Goal: Navigation & Orientation: Find specific page/section

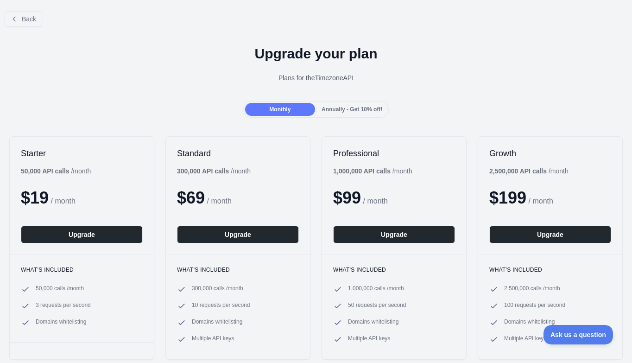
click at [27, 16] on div at bounding box center [316, 181] width 632 height 363
click at [28, 18] on span "Back" at bounding box center [29, 18] width 14 height 7
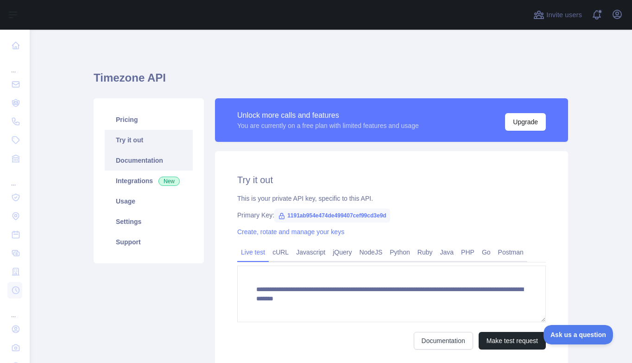
click at [137, 158] on link "Documentation" at bounding box center [149, 160] width 88 height 20
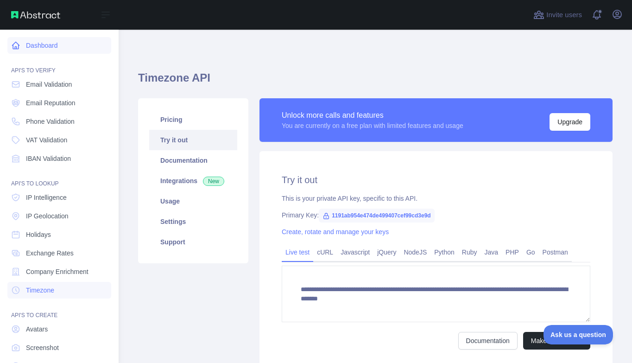
click at [19, 43] on icon at bounding box center [15, 45] width 9 height 9
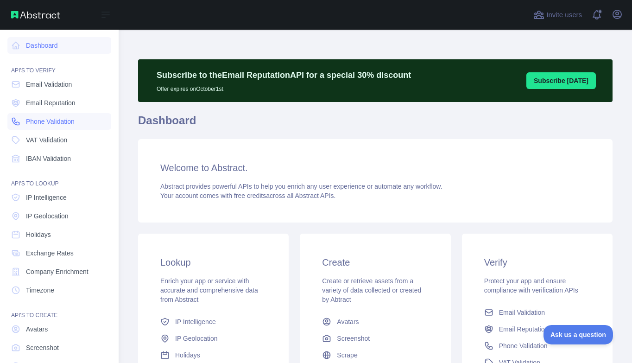
click at [40, 122] on span "Phone Validation" at bounding box center [50, 121] width 49 height 9
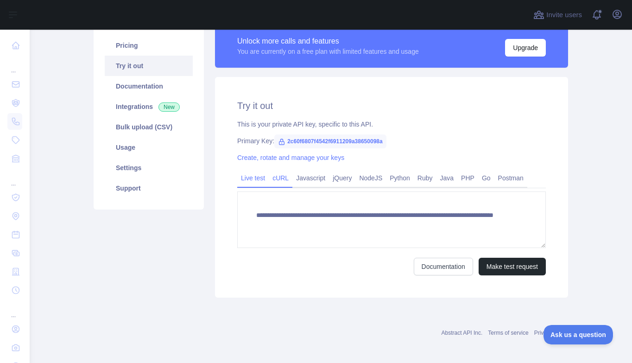
click at [289, 174] on link "cURL" at bounding box center [281, 178] width 24 height 15
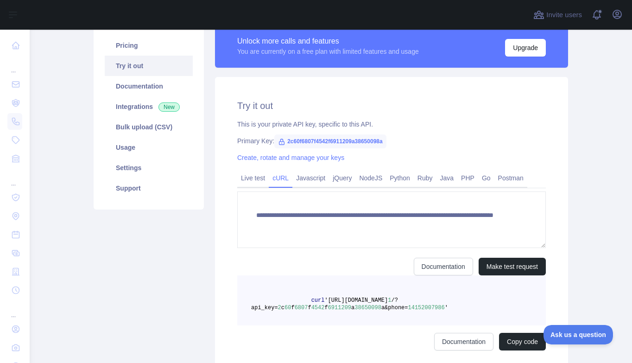
scroll to position [111, 0]
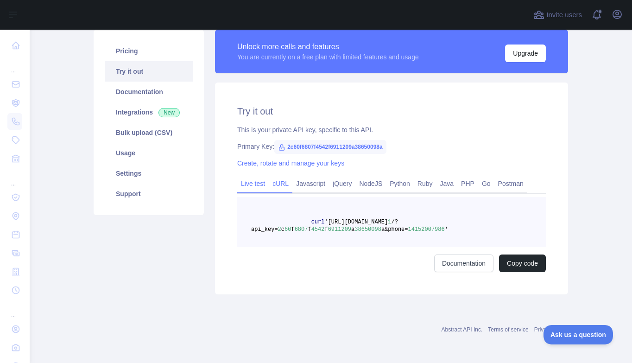
click at [248, 182] on link "Live test" at bounding box center [253, 183] width 32 height 15
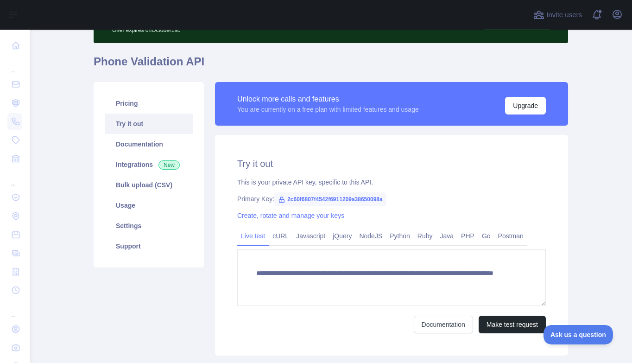
scroll to position [55, 0]
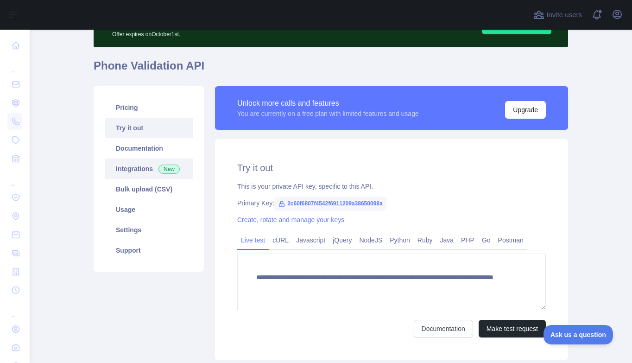
click at [148, 158] on link "Integrations New" at bounding box center [149, 168] width 88 height 20
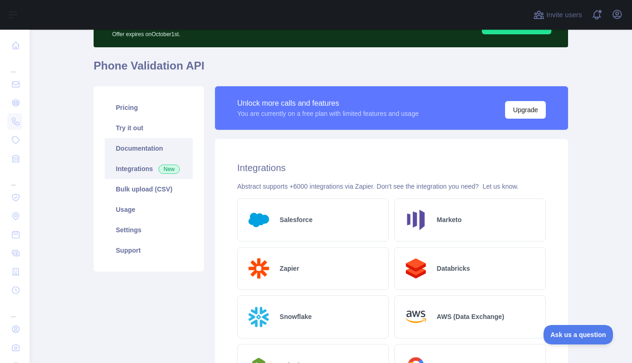
click at [149, 150] on link "Documentation" at bounding box center [149, 148] width 88 height 20
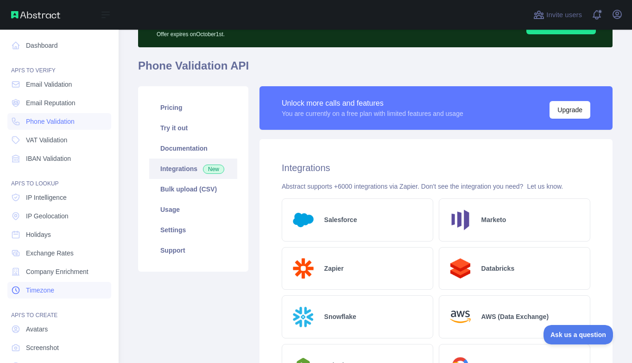
click at [48, 290] on span "Timezone" at bounding box center [40, 289] width 28 height 9
